Goal: Navigation & Orientation: Go to known website

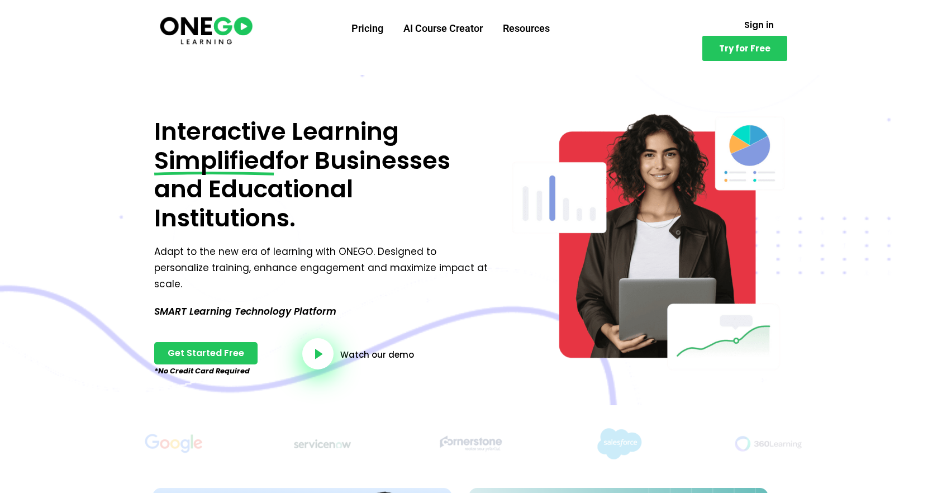
drag, startPoint x: 327, startPoint y: 224, endPoint x: 144, endPoint y: 137, distance: 203.1
click at [144, 137] on div "Interactive Learning Simplified for Businesses and Educational Institutions. Ad…" at bounding box center [320, 239] width 355 height 332
copy p "Interactive Learning Simplified for Businesses and Educational Institutions."
click at [361, 122] on span "Interactive Learning" at bounding box center [276, 131] width 245 height 34
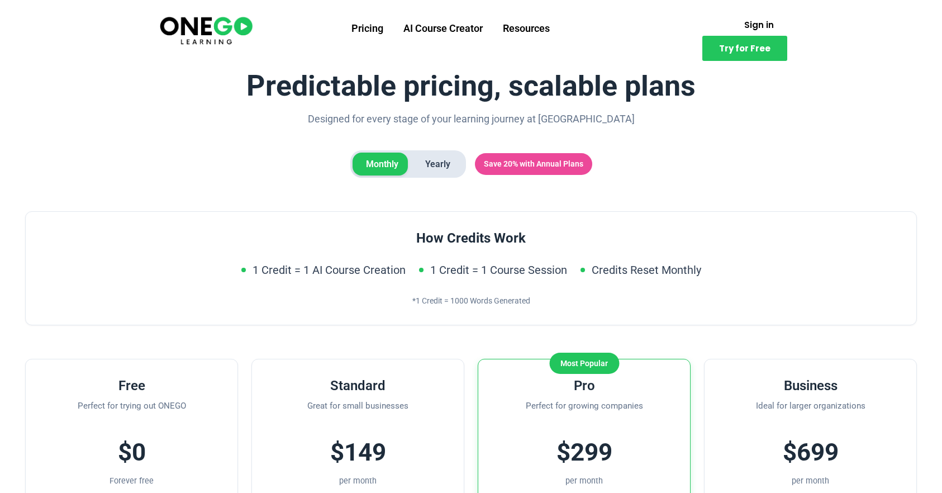
click at [228, 21] on img at bounding box center [206, 30] width 96 height 32
